Goal: Use online tool/utility: Use online tool/utility

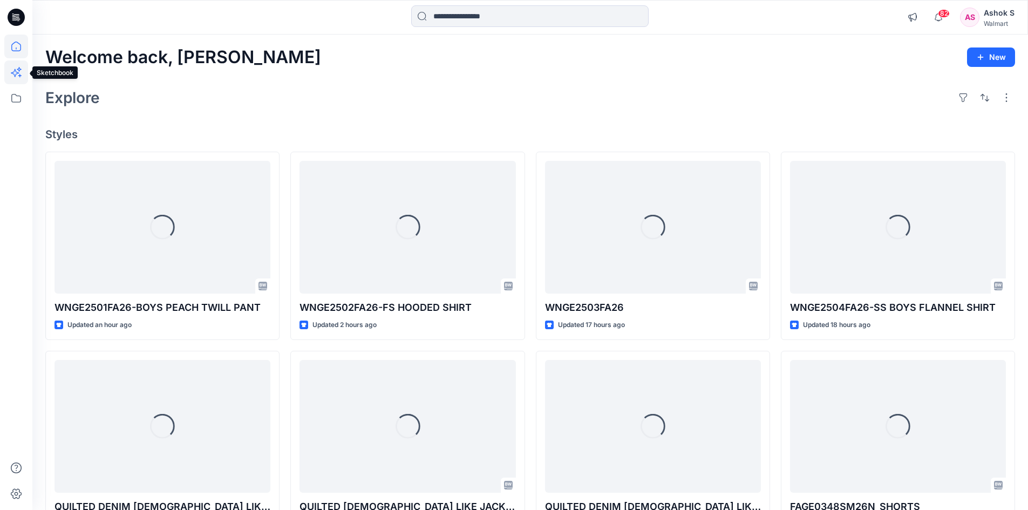
click at [19, 68] on icon at bounding box center [19, 69] width 5 height 5
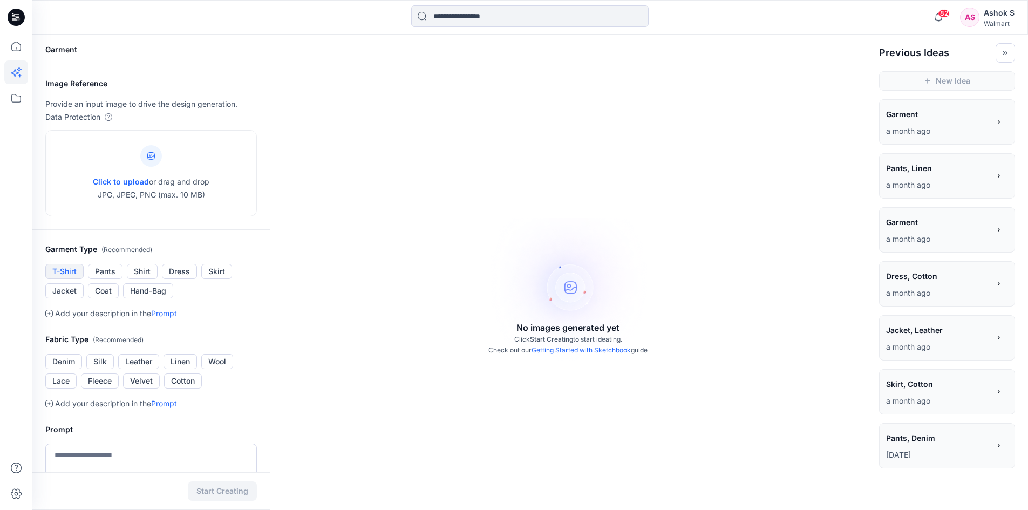
click at [73, 270] on button "T-Shirt" at bounding box center [64, 271] width 38 height 15
click at [140, 180] on span "Click to upload" at bounding box center [121, 181] width 56 height 9
type input "**********"
click at [64, 279] on button "T-Shirt" at bounding box center [64, 271] width 38 height 15
click at [71, 299] on button "Jacket" at bounding box center [64, 290] width 38 height 15
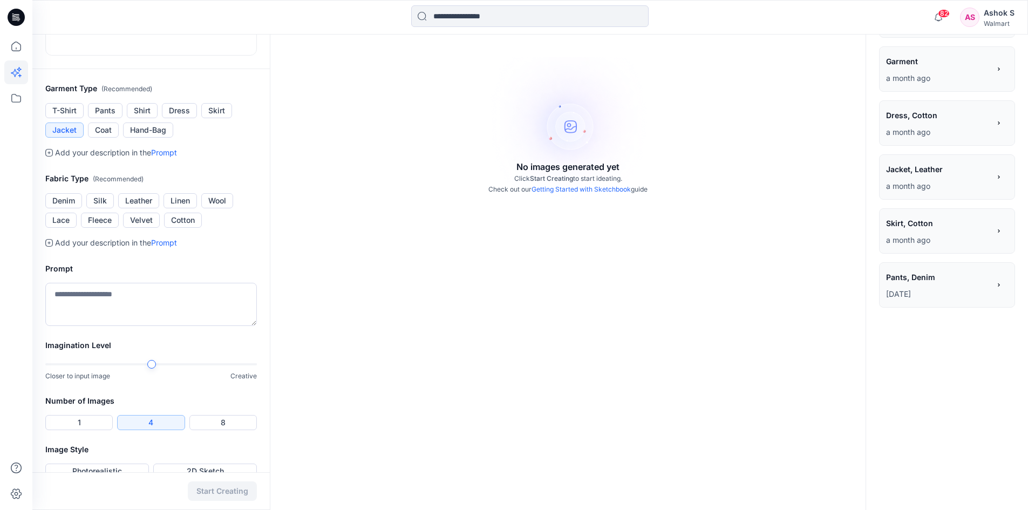
scroll to position [162, 0]
click at [60, 207] on button "Denim" at bounding box center [63, 199] width 37 height 15
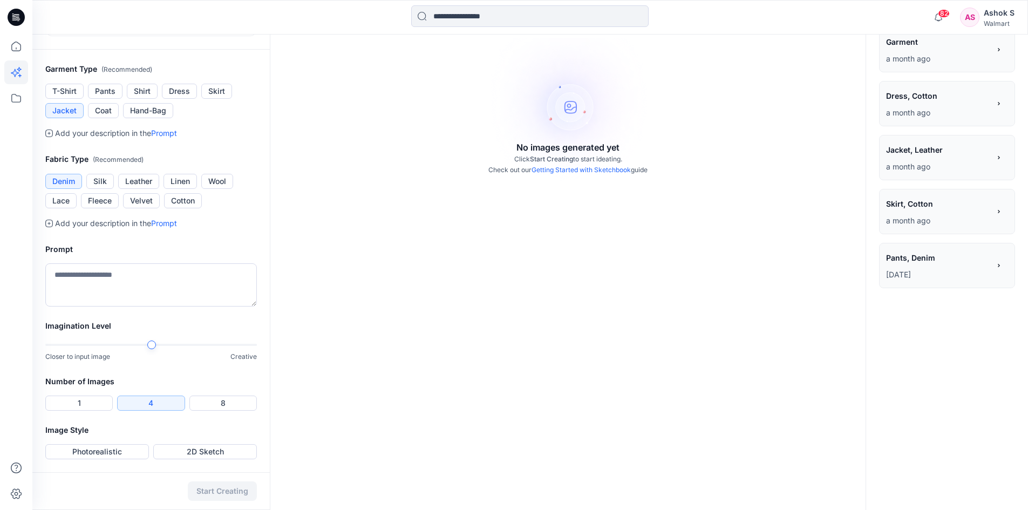
scroll to position [320, 0]
click at [114, 453] on button "Photorealistic" at bounding box center [97, 451] width 104 height 15
click at [229, 489] on button "Start Creating" at bounding box center [222, 491] width 69 height 19
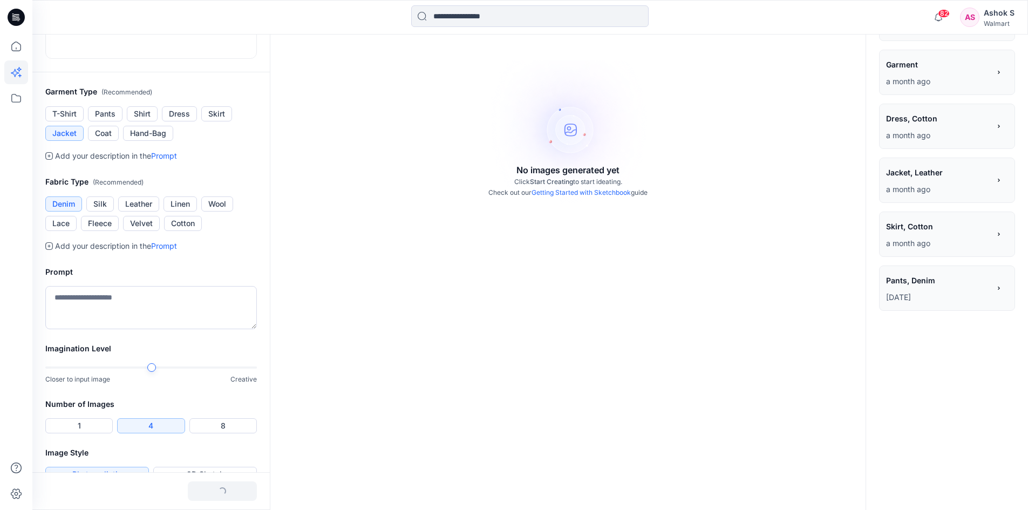
scroll to position [0, 0]
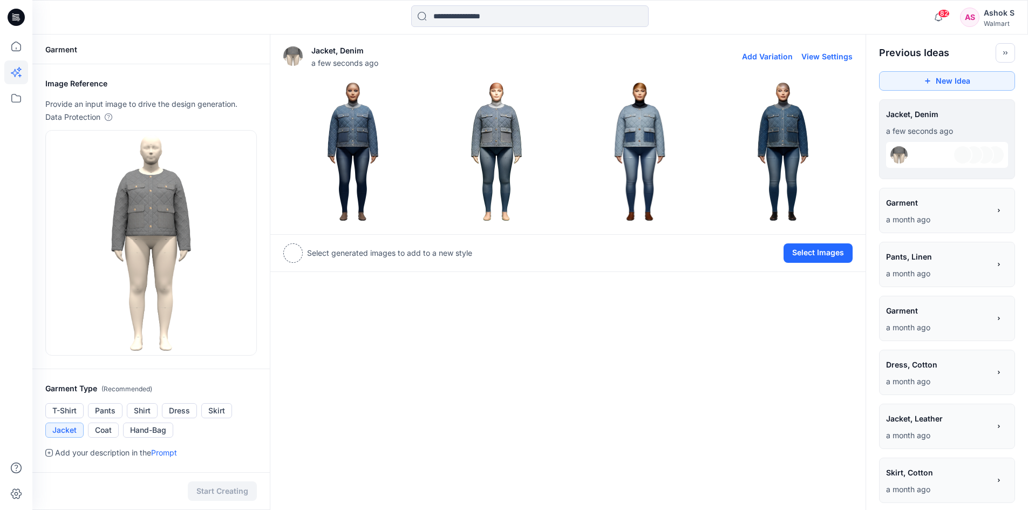
click at [345, 147] on img at bounding box center [353, 152] width 138 height 138
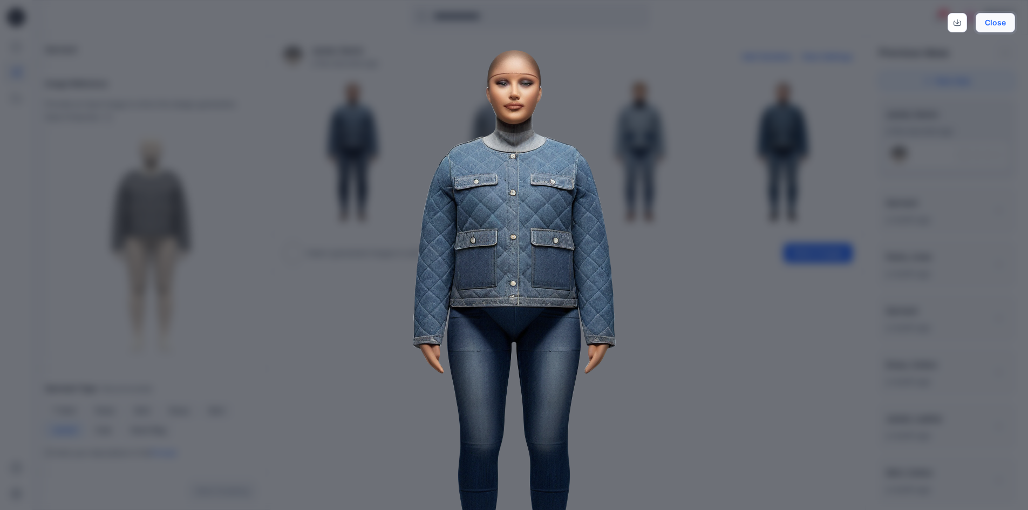
click at [993, 19] on button "Close" at bounding box center [995, 22] width 39 height 19
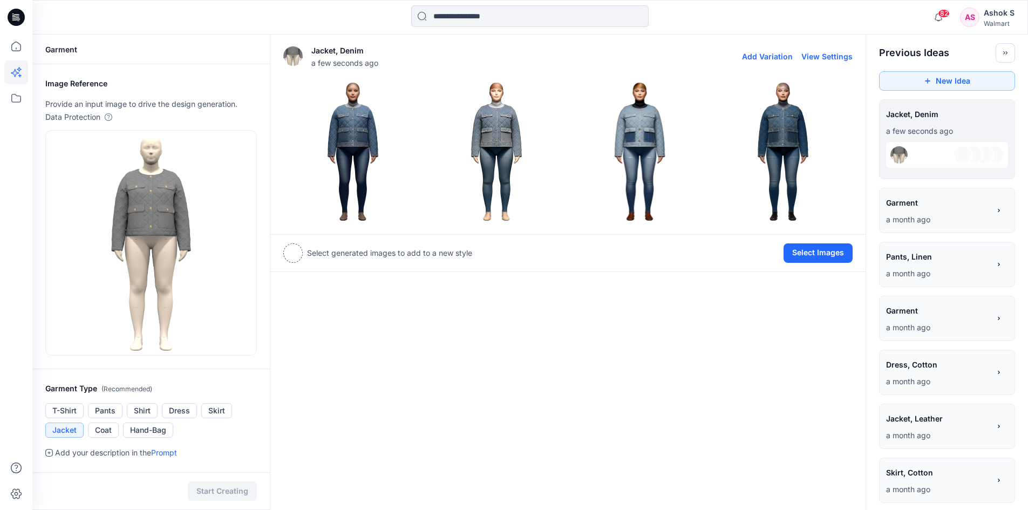
click at [501, 130] on img at bounding box center [497, 152] width 138 height 138
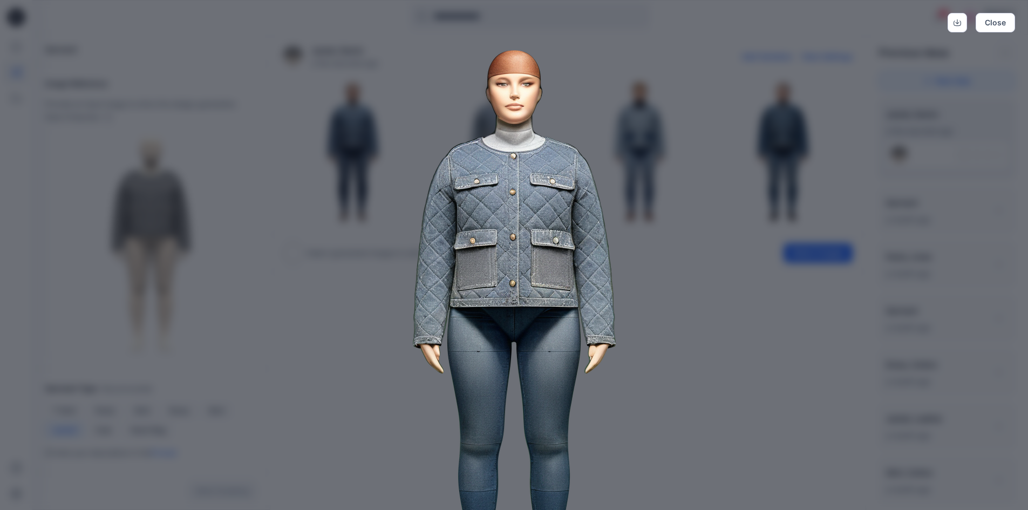
click at [796, 137] on div "Close" at bounding box center [514, 255] width 1028 height 510
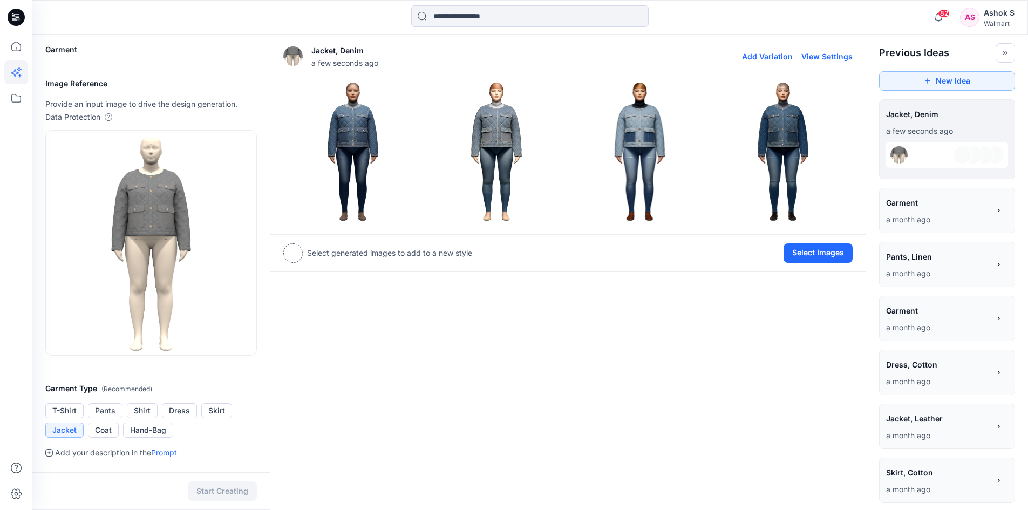
click at [794, 138] on img at bounding box center [783, 152] width 138 height 138
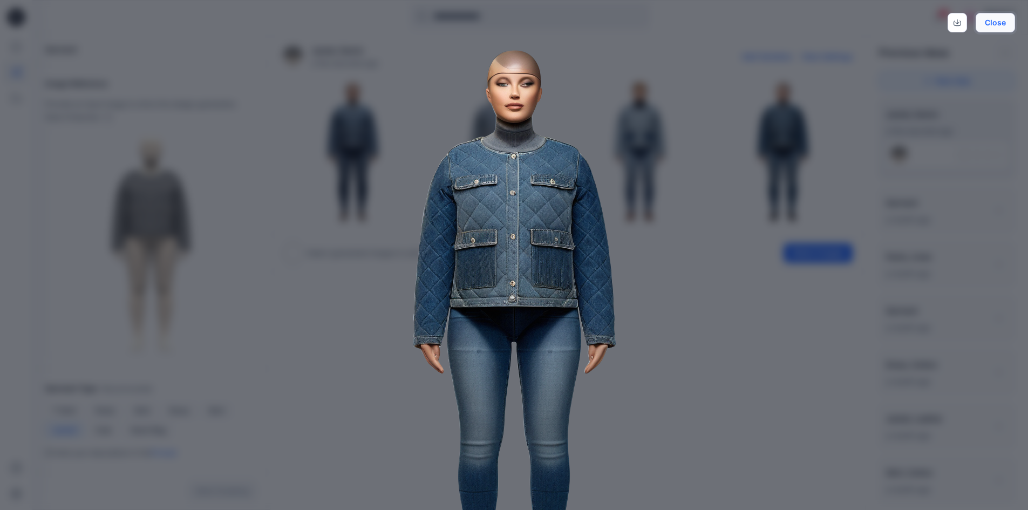
click at [989, 21] on button "Close" at bounding box center [995, 22] width 39 height 19
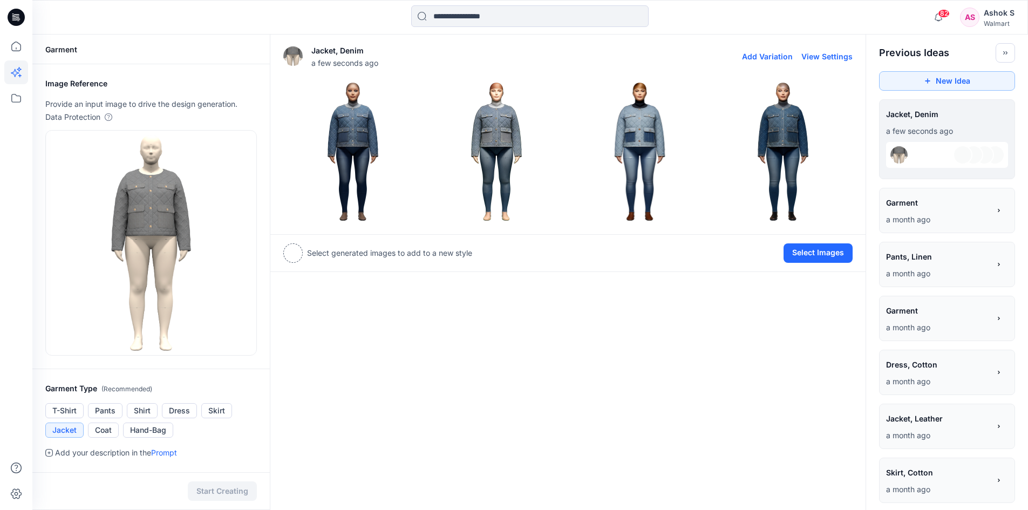
click at [641, 131] on img at bounding box center [640, 152] width 138 height 138
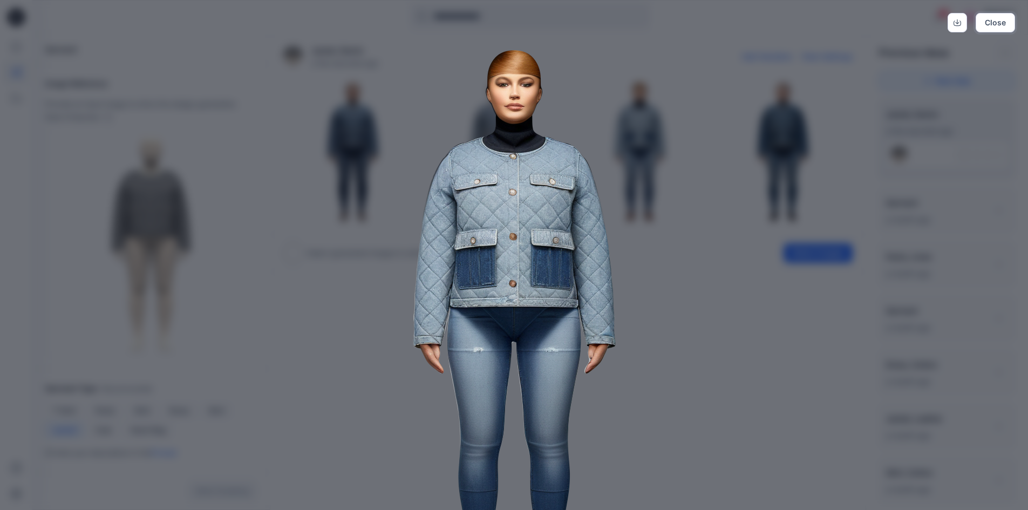
drag, startPoint x: 1004, startPoint y: 23, endPoint x: 1000, endPoint y: 39, distance: 16.1
click at [1004, 23] on button "Close" at bounding box center [995, 22] width 39 height 19
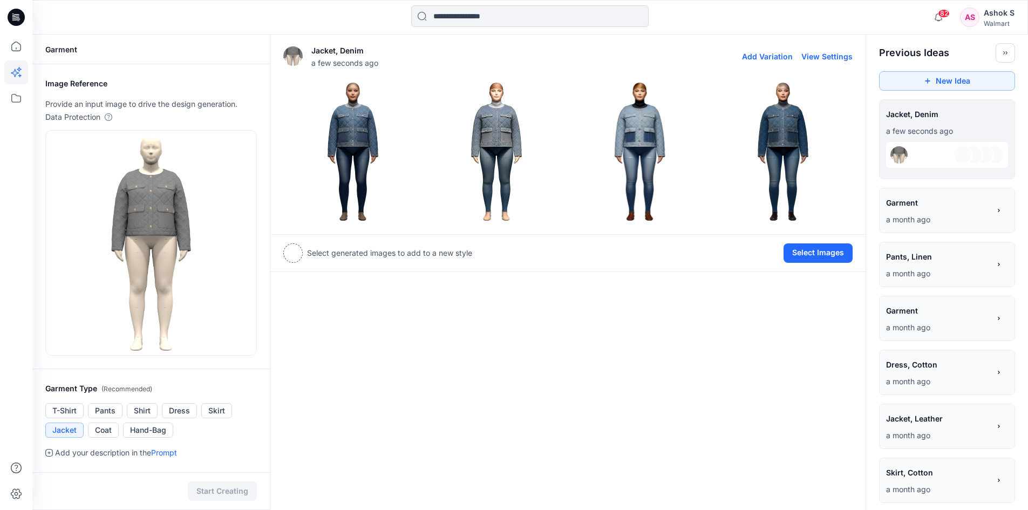
click at [785, 135] on img at bounding box center [783, 152] width 138 height 138
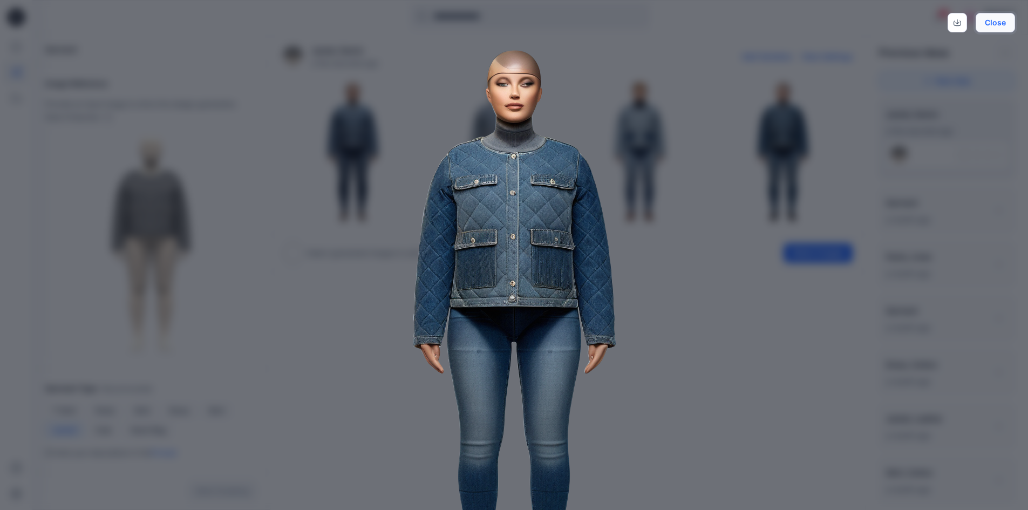
click at [995, 22] on button "Close" at bounding box center [995, 22] width 39 height 19
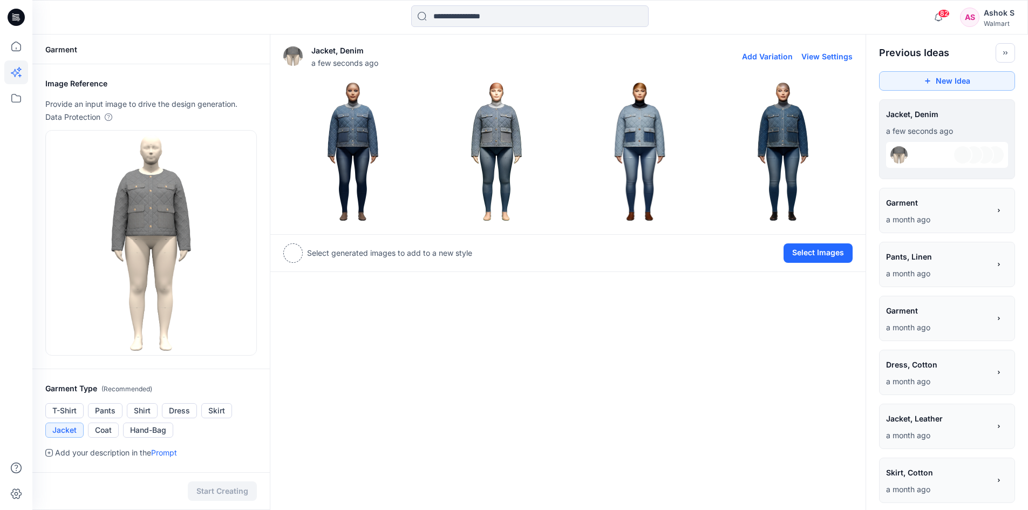
click at [360, 136] on img at bounding box center [353, 152] width 138 height 138
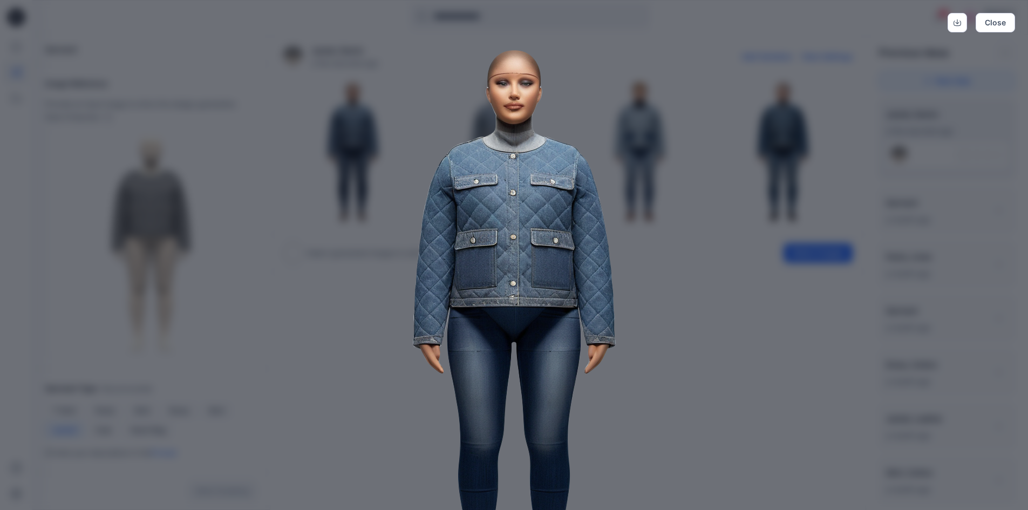
click at [713, 255] on img at bounding box center [514, 326] width 553 height 553
click at [995, 26] on button "Close" at bounding box center [995, 22] width 39 height 19
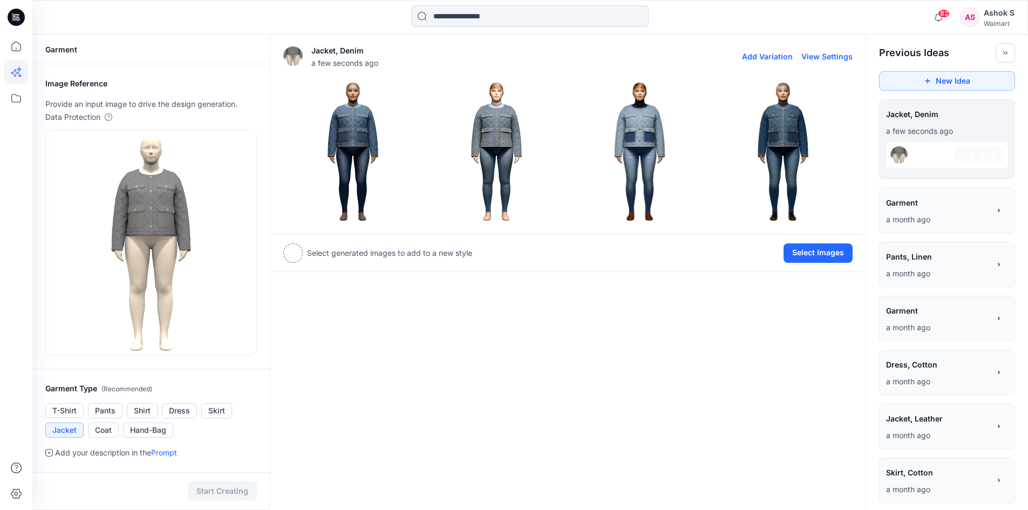
click at [785, 127] on img at bounding box center [783, 152] width 138 height 138
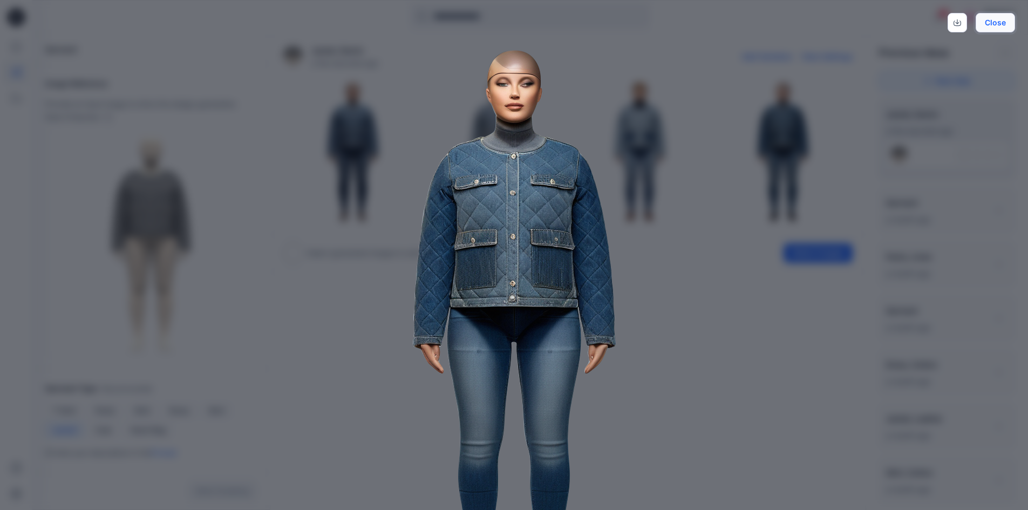
click at [996, 22] on button "Close" at bounding box center [995, 22] width 39 height 19
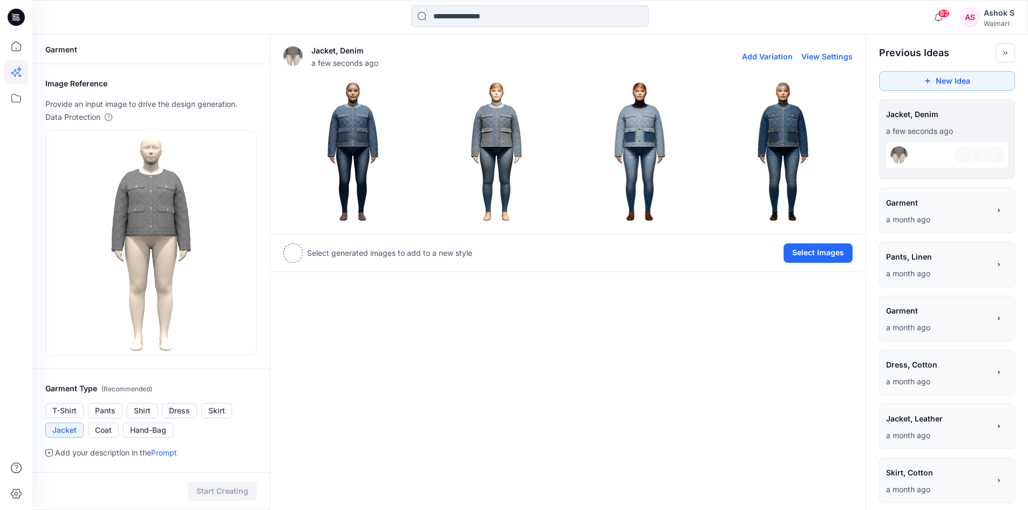
click at [358, 132] on img at bounding box center [353, 152] width 138 height 138
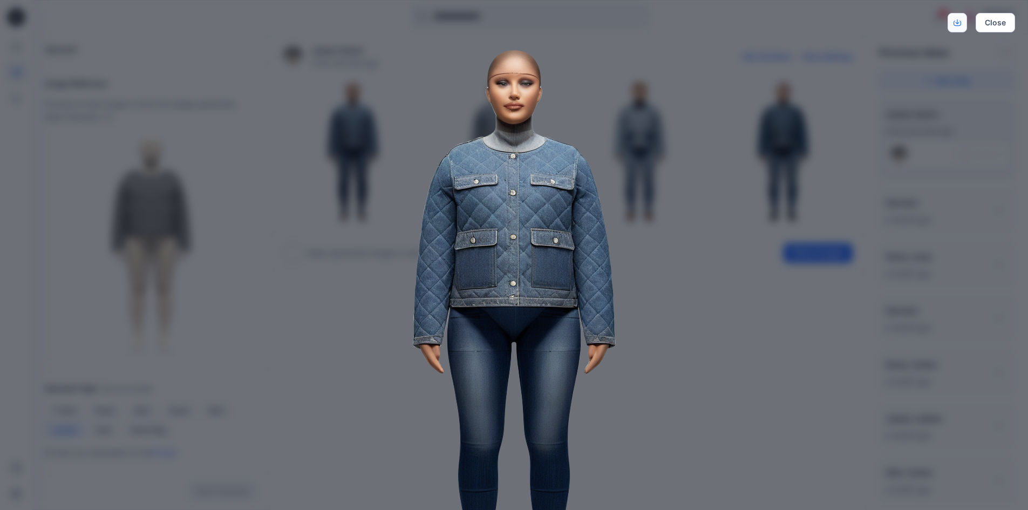
click at [954, 22] on icon "Download" at bounding box center [958, 23] width 8 height 5
click at [673, 324] on img at bounding box center [514, 326] width 553 height 553
click at [999, 25] on button "Close" at bounding box center [995, 22] width 39 height 19
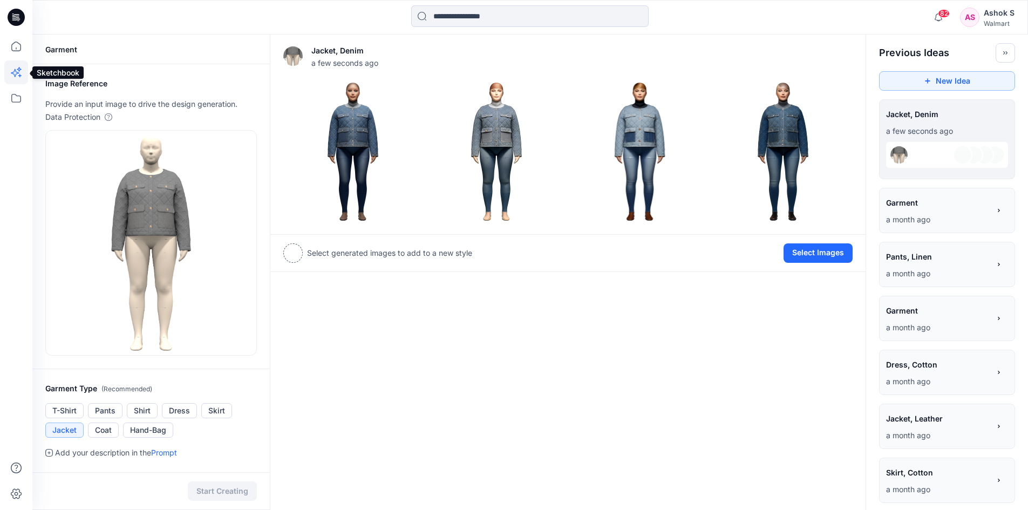
click at [16, 75] on icon at bounding box center [15, 73] width 8 height 8
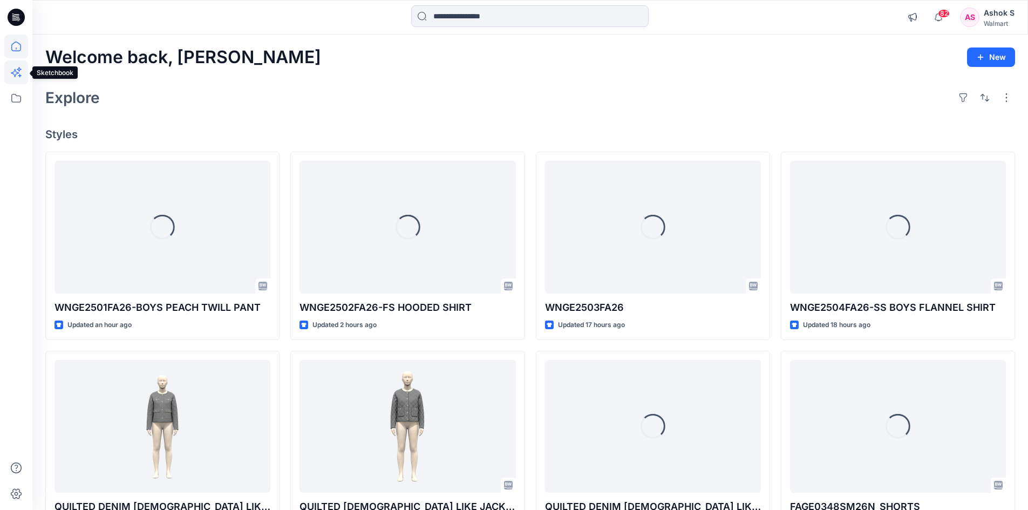
click at [19, 73] on icon at bounding box center [16, 72] width 24 height 24
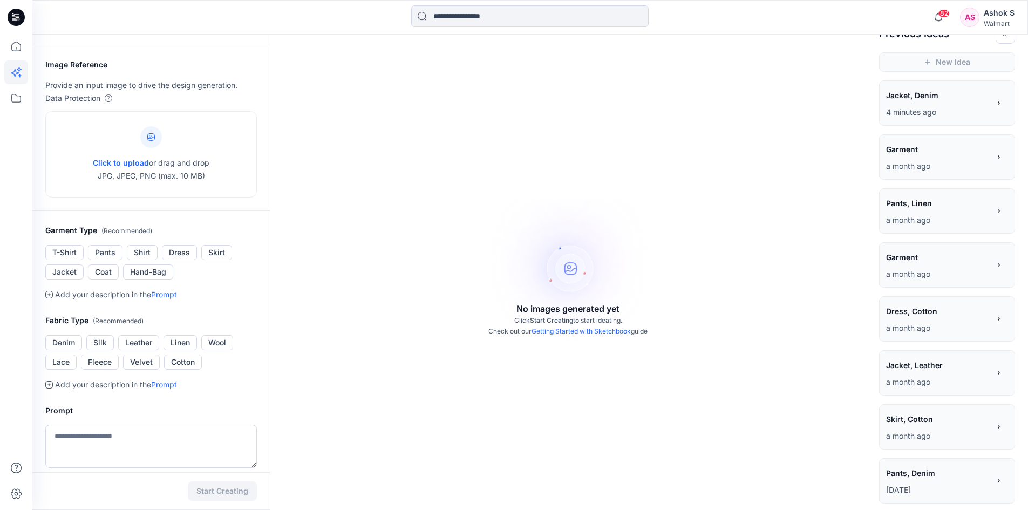
scroll to position [18, 0]
click at [135, 165] on span "Click to upload" at bounding box center [121, 163] width 56 height 9
type input "**********"
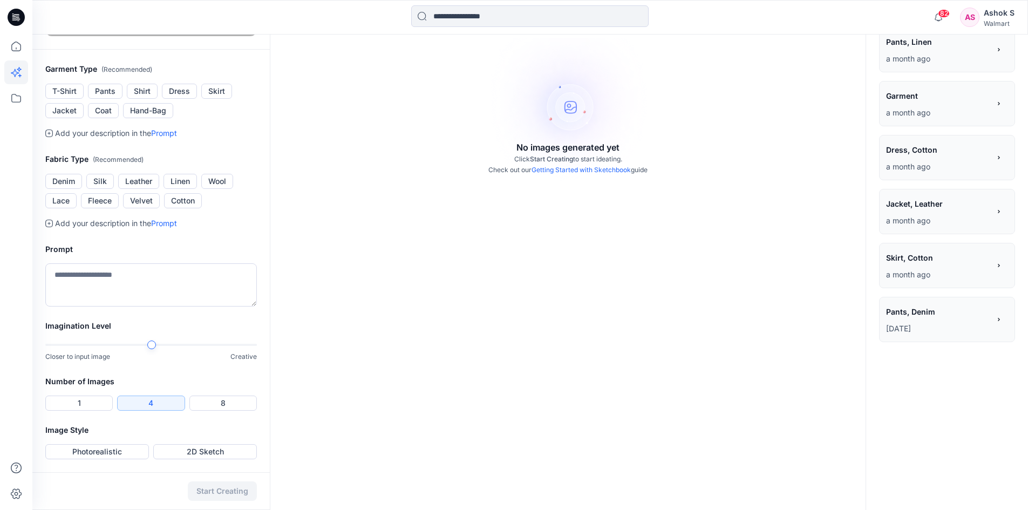
scroll to position [158, 0]
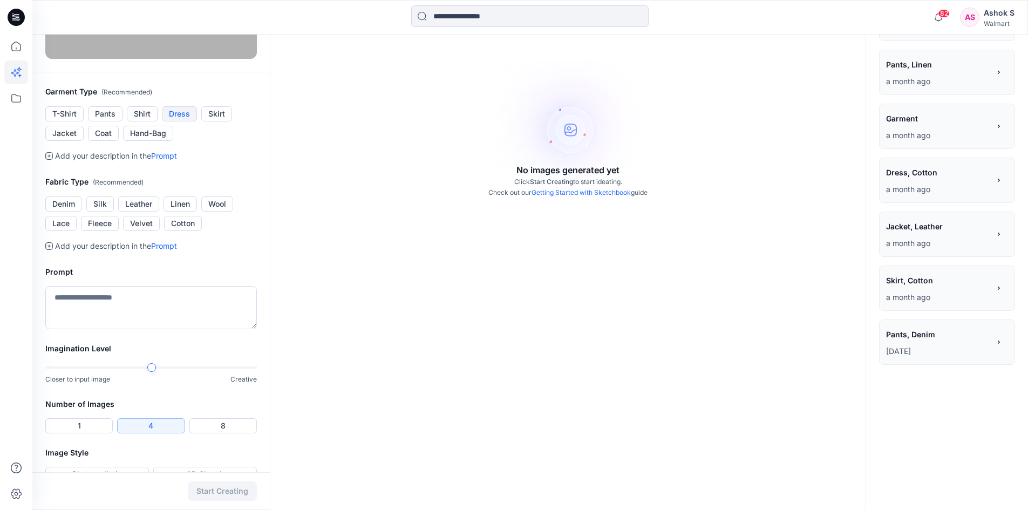
click at [179, 121] on button "Dress" at bounding box center [179, 113] width 35 height 15
click at [145, 231] on button "Velvet" at bounding box center [141, 223] width 37 height 15
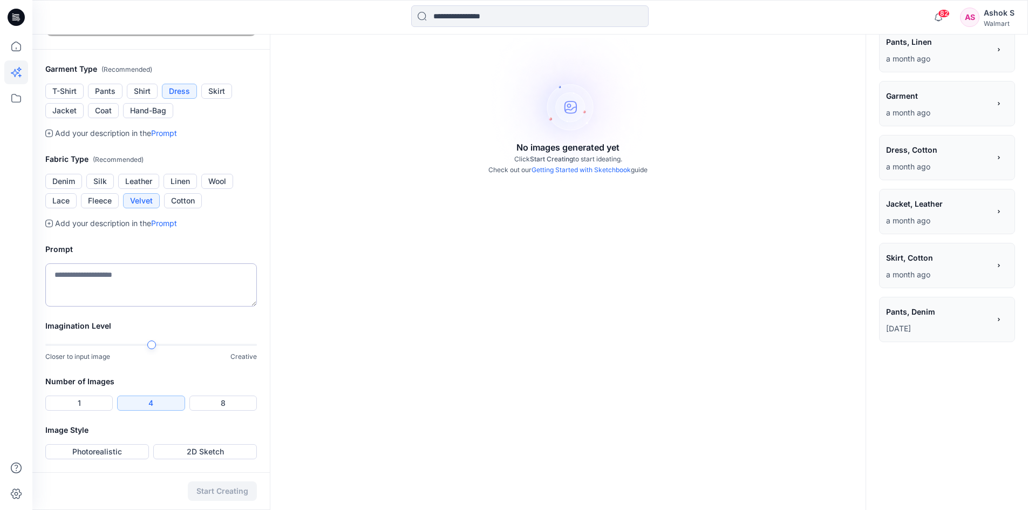
scroll to position [320, 0]
click at [262, 353] on div "Imagination Level Closer to input image Creative" at bounding box center [151, 348] width 238 height 56
click at [223, 403] on button "8" at bounding box center [222, 403] width 67 height 15
click at [94, 453] on button "Photorealistic" at bounding box center [97, 451] width 104 height 15
click at [228, 490] on button "Start Creating" at bounding box center [222, 491] width 69 height 19
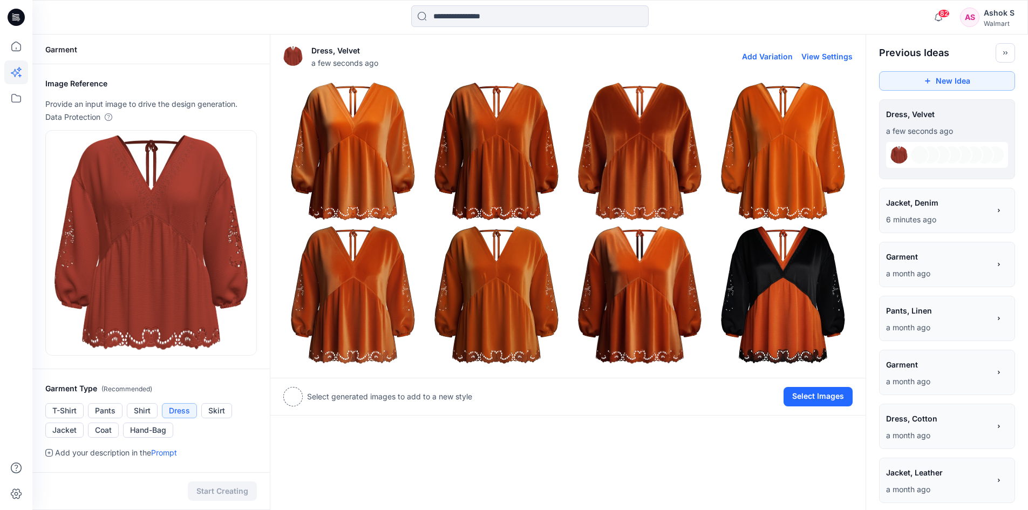
click at [500, 167] on img at bounding box center [497, 152] width 138 height 138
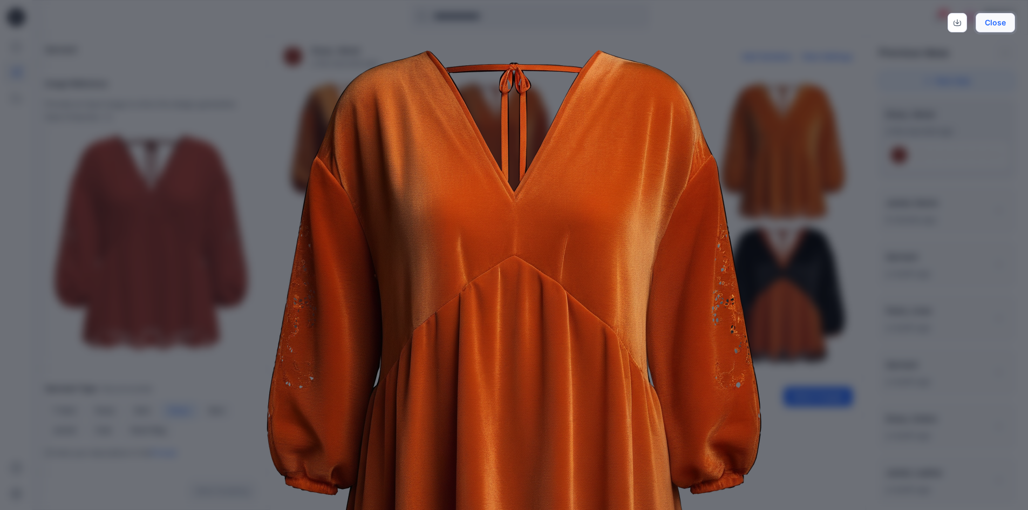
click at [1004, 19] on button "Close" at bounding box center [995, 22] width 39 height 19
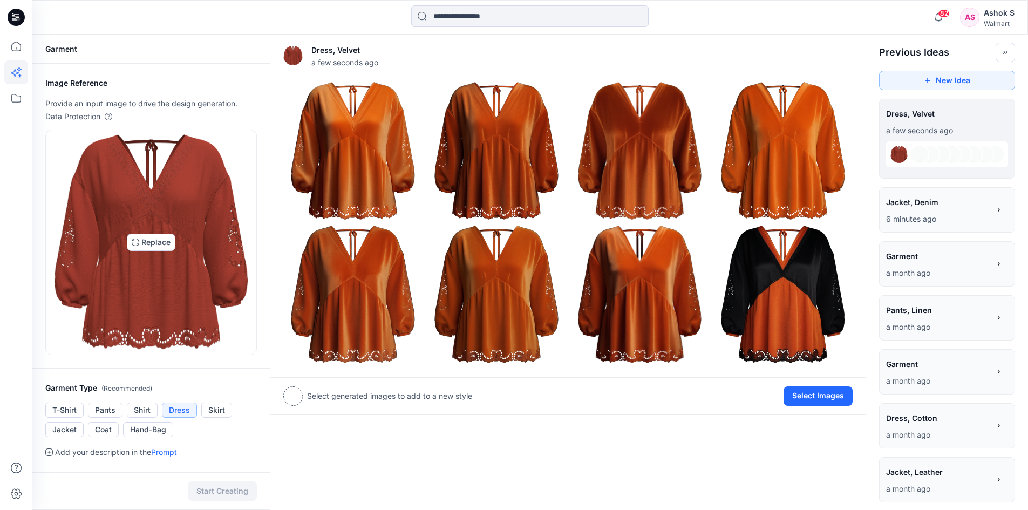
scroll to position [270, 0]
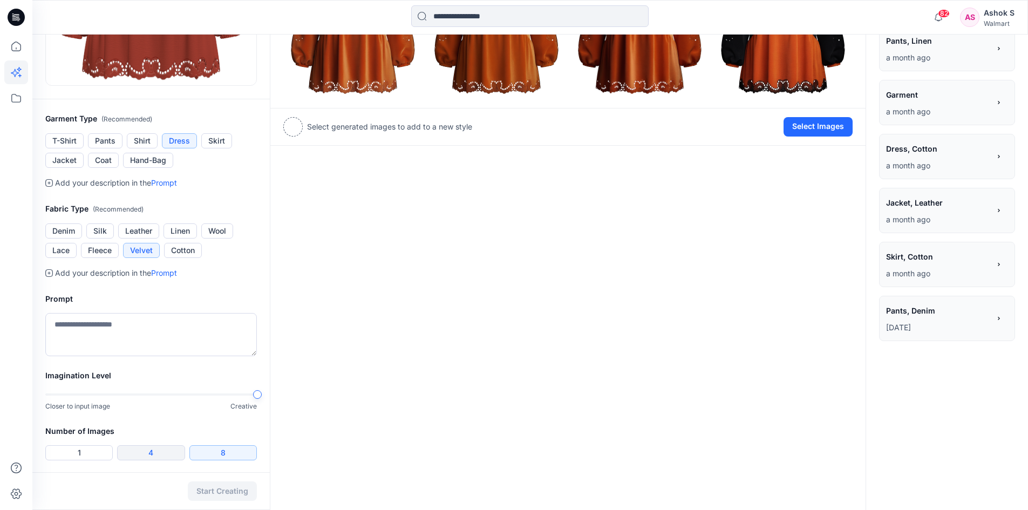
click at [153, 450] on button "4" at bounding box center [150, 452] width 67 height 15
click at [225, 455] on button "8" at bounding box center [222, 452] width 67 height 15
click at [222, 228] on button "Wool" at bounding box center [217, 230] width 32 height 15
click at [395, 411] on div "**********" at bounding box center [530, 162] width 996 height 795
click at [238, 496] on button "Start Creating" at bounding box center [222, 491] width 69 height 19
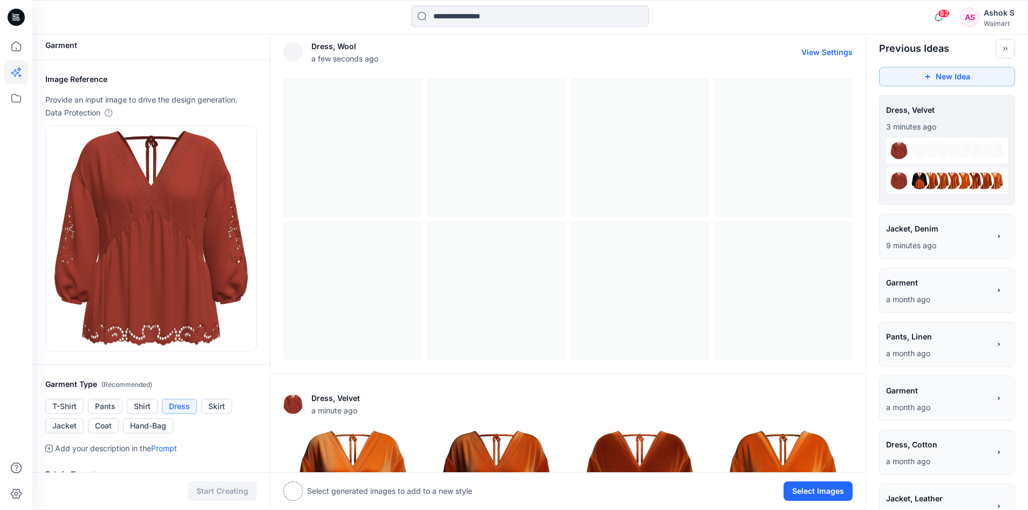
scroll to position [166, 0]
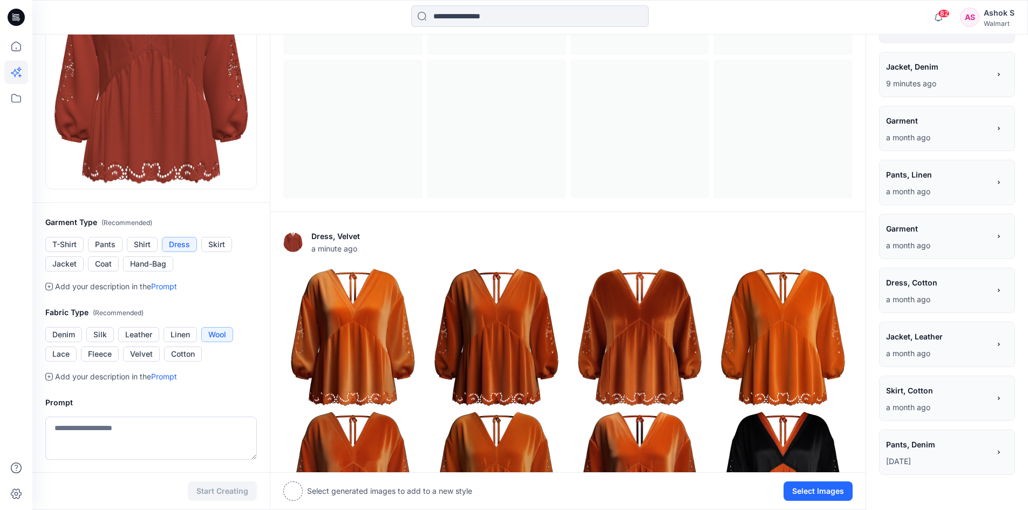
click at [998, 75] on icon at bounding box center [999, 75] width 8 height 8
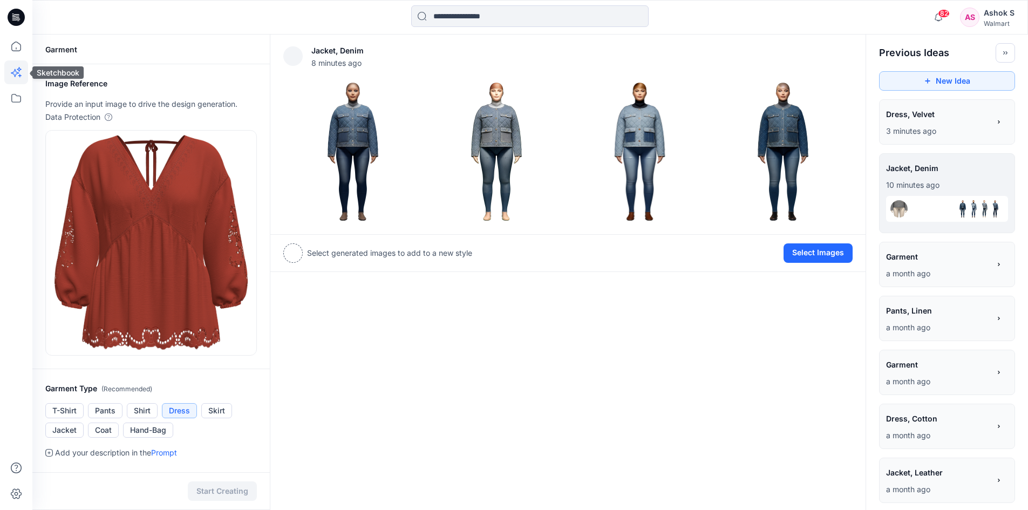
click at [21, 71] on icon at bounding box center [16, 72] width 24 height 24
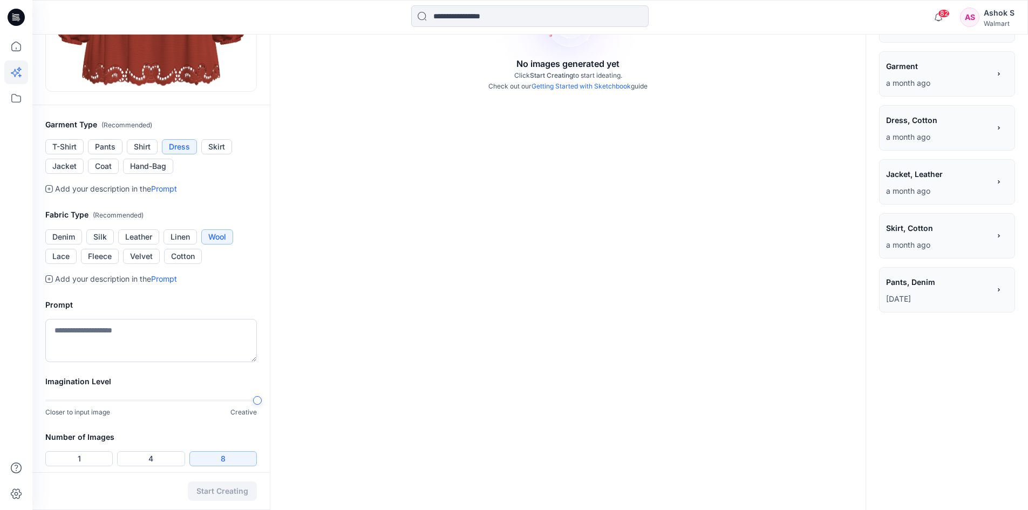
scroll to position [320, 0]
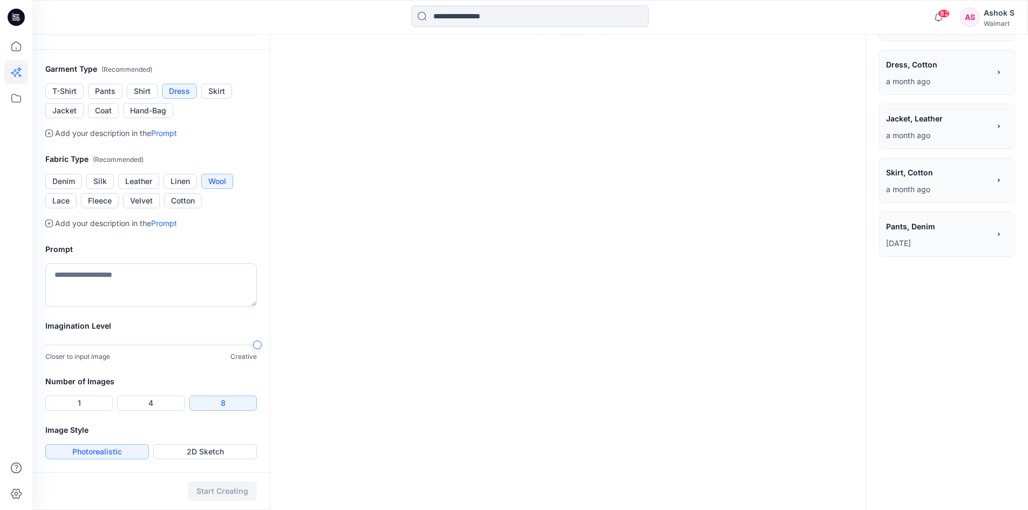
click at [127, 450] on button "Photorealistic" at bounding box center [97, 451] width 104 height 15
click at [199, 452] on button "2D Sketch" at bounding box center [205, 451] width 104 height 15
click at [238, 488] on button "Start Creating" at bounding box center [222, 491] width 69 height 19
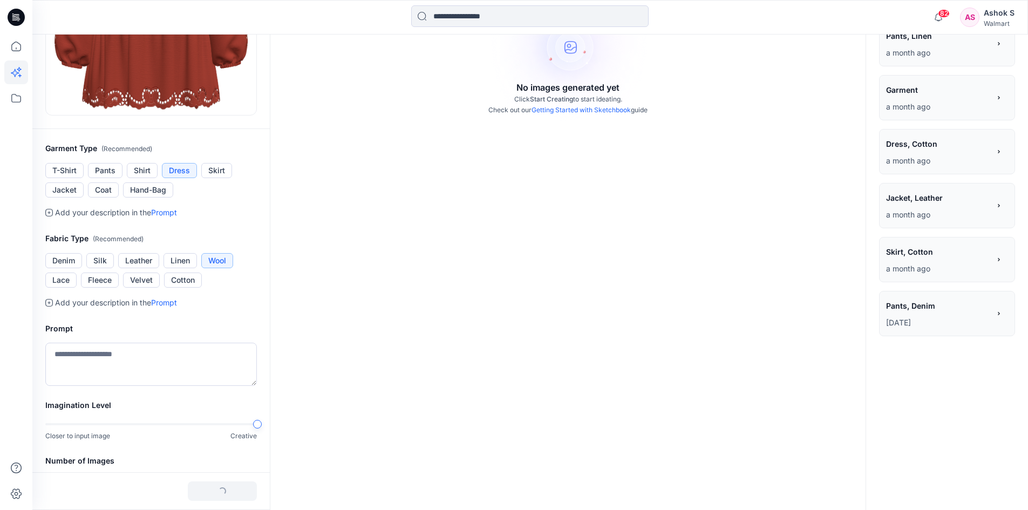
scroll to position [158, 0]
